Goal: Transaction & Acquisition: Obtain resource

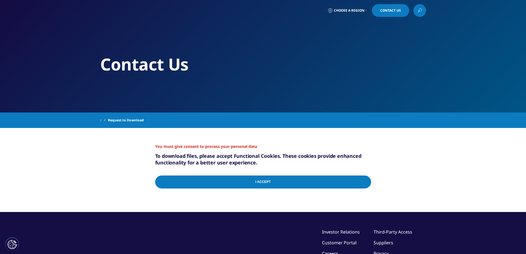
click at [243, 175] on input "I Accept" at bounding box center [263, 181] width 216 height 13
